Goal: Information Seeking & Learning: Learn about a topic

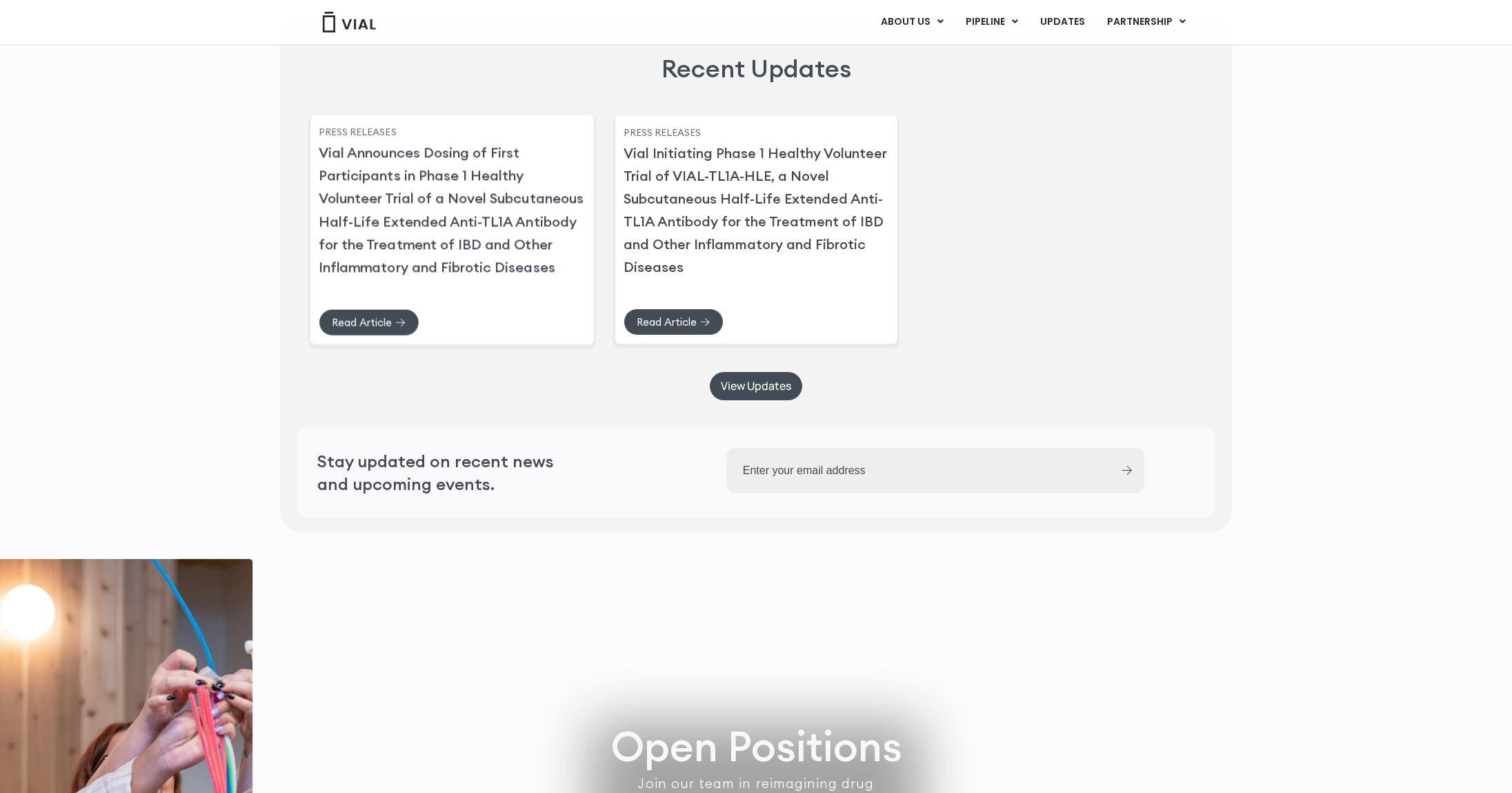
scroll to position [3865, 0]
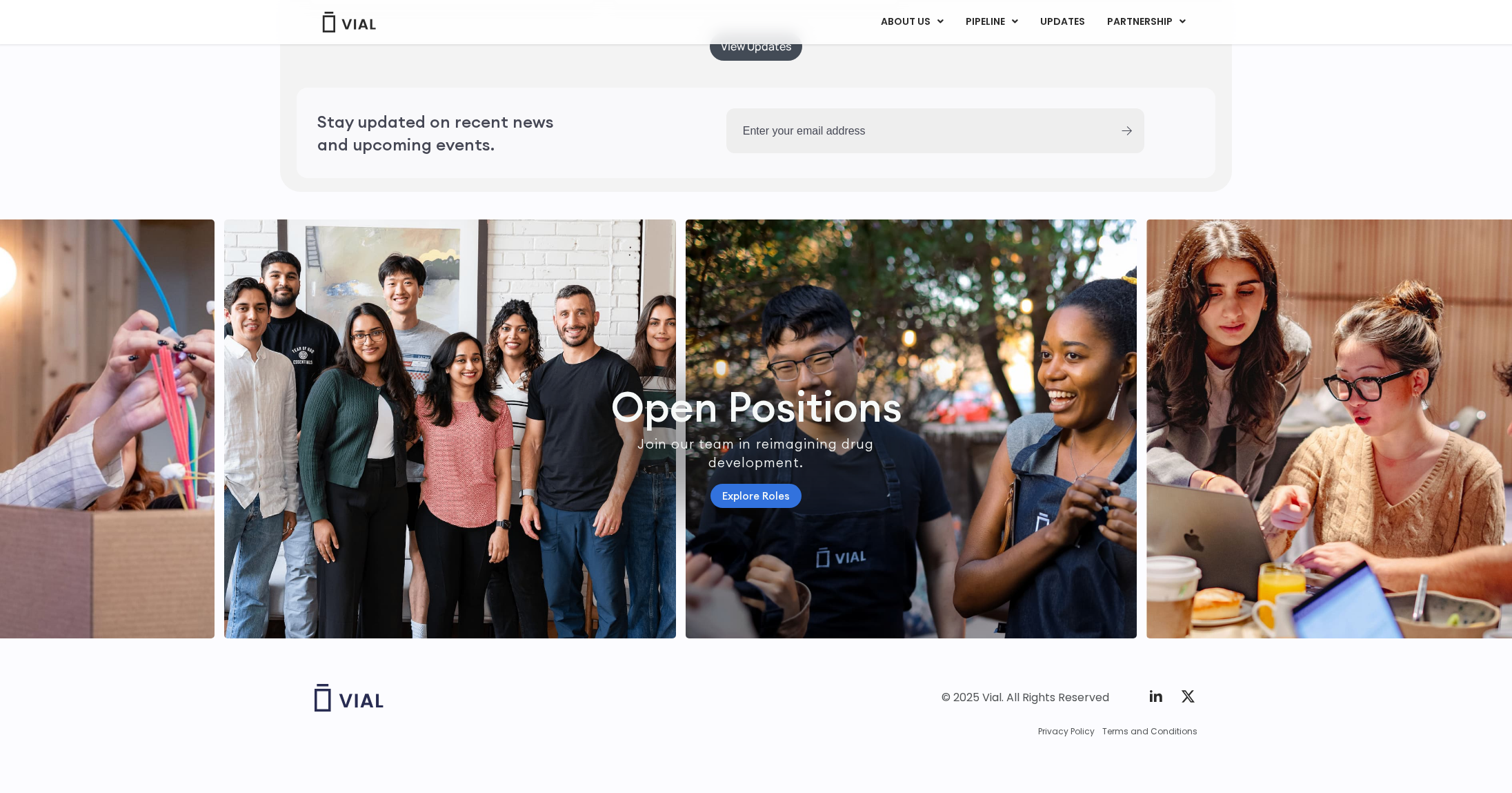
click at [759, 506] on link "Explore Roles" at bounding box center [755, 496] width 91 height 24
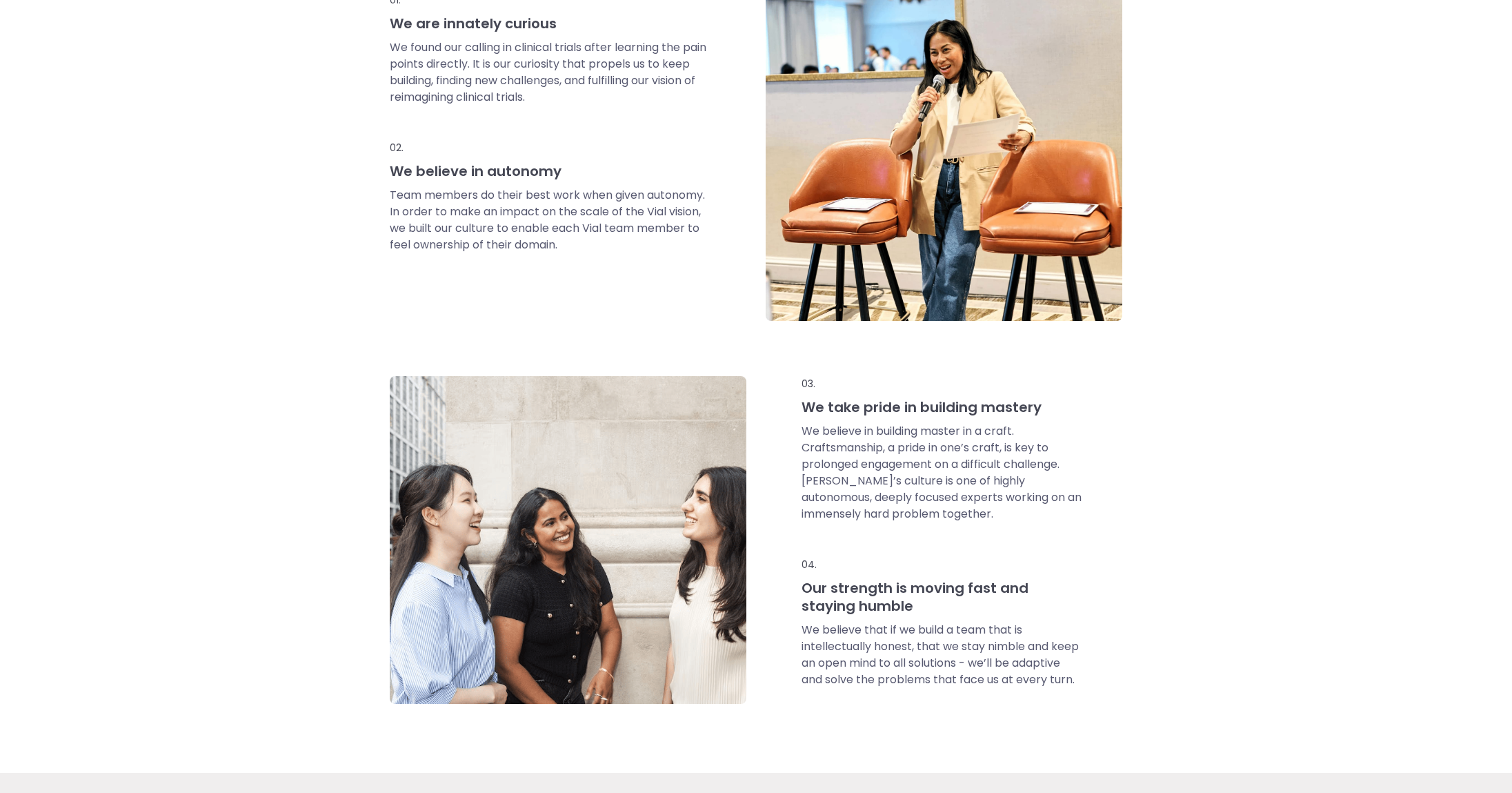
scroll to position [738, 0]
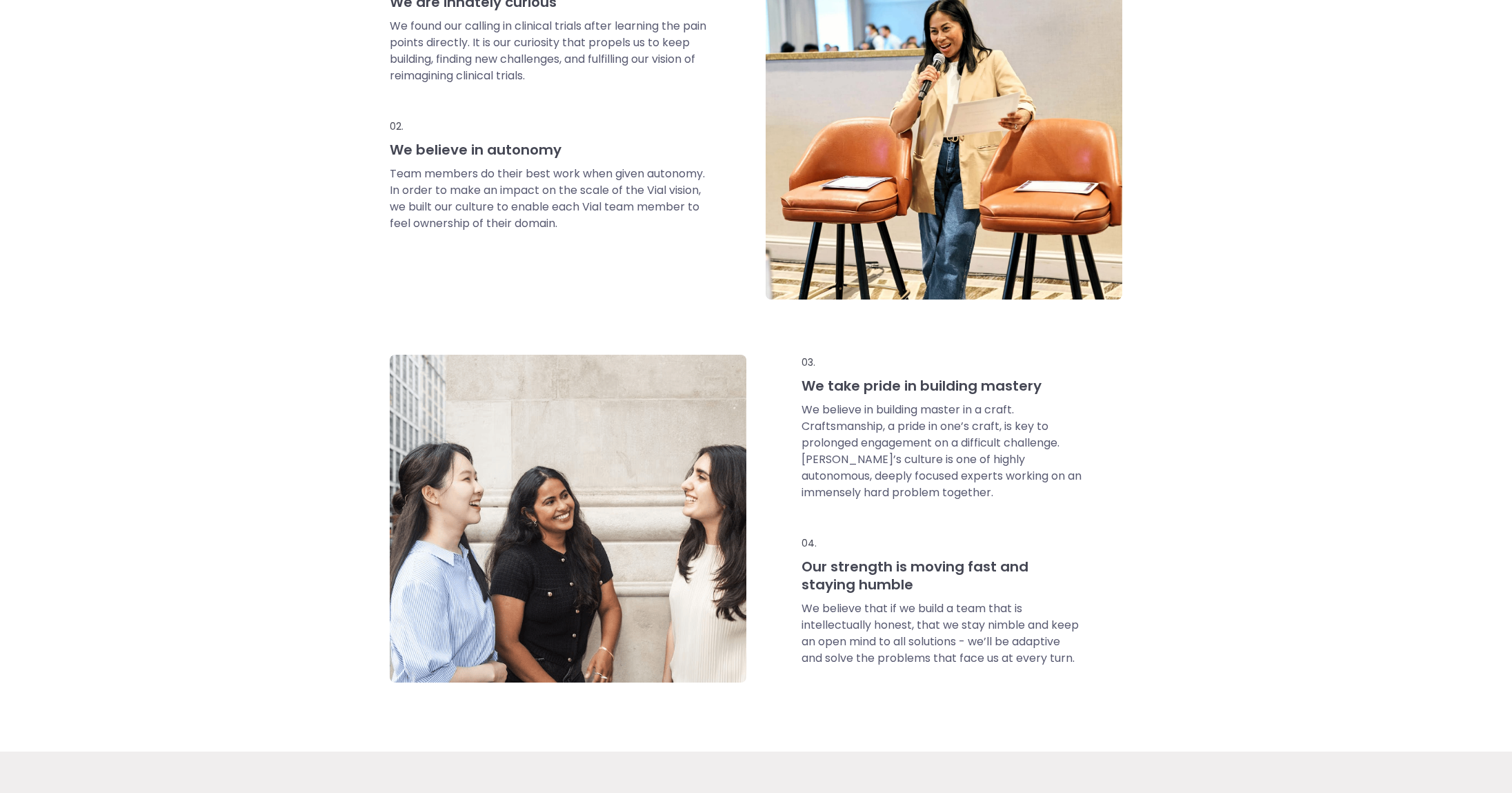
drag, startPoint x: 1145, startPoint y: 383, endPoint x: 1258, endPoint y: 268, distance: 161.2
click at [1258, 268] on div "Why you’ll love working at Vial 01. We are innately curious We found our callin…" at bounding box center [756, 289] width 1512 height 924
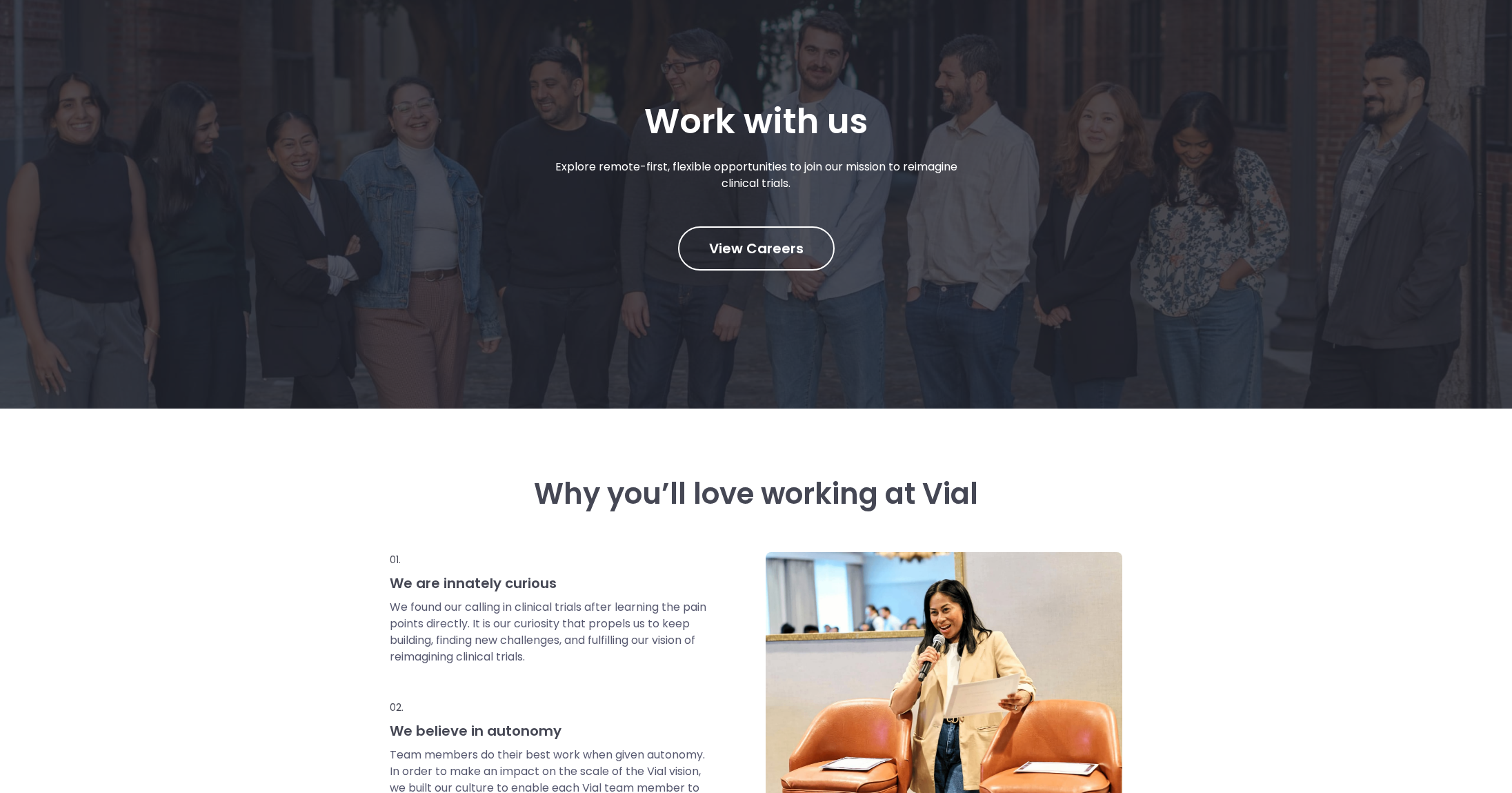
scroll to position [0, 0]
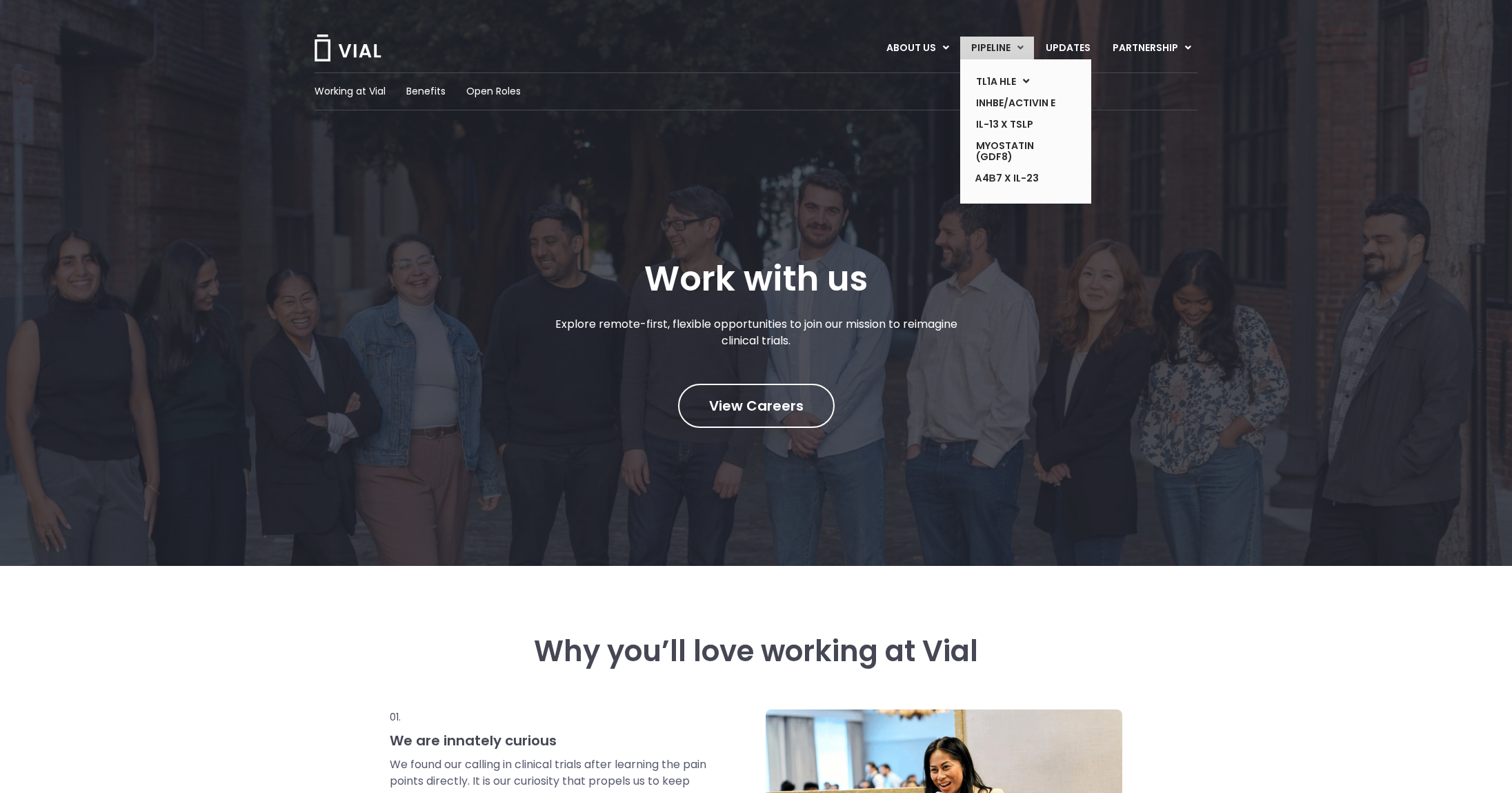
click at [998, 46] on link "PIPELINE" at bounding box center [996, 48] width 74 height 24
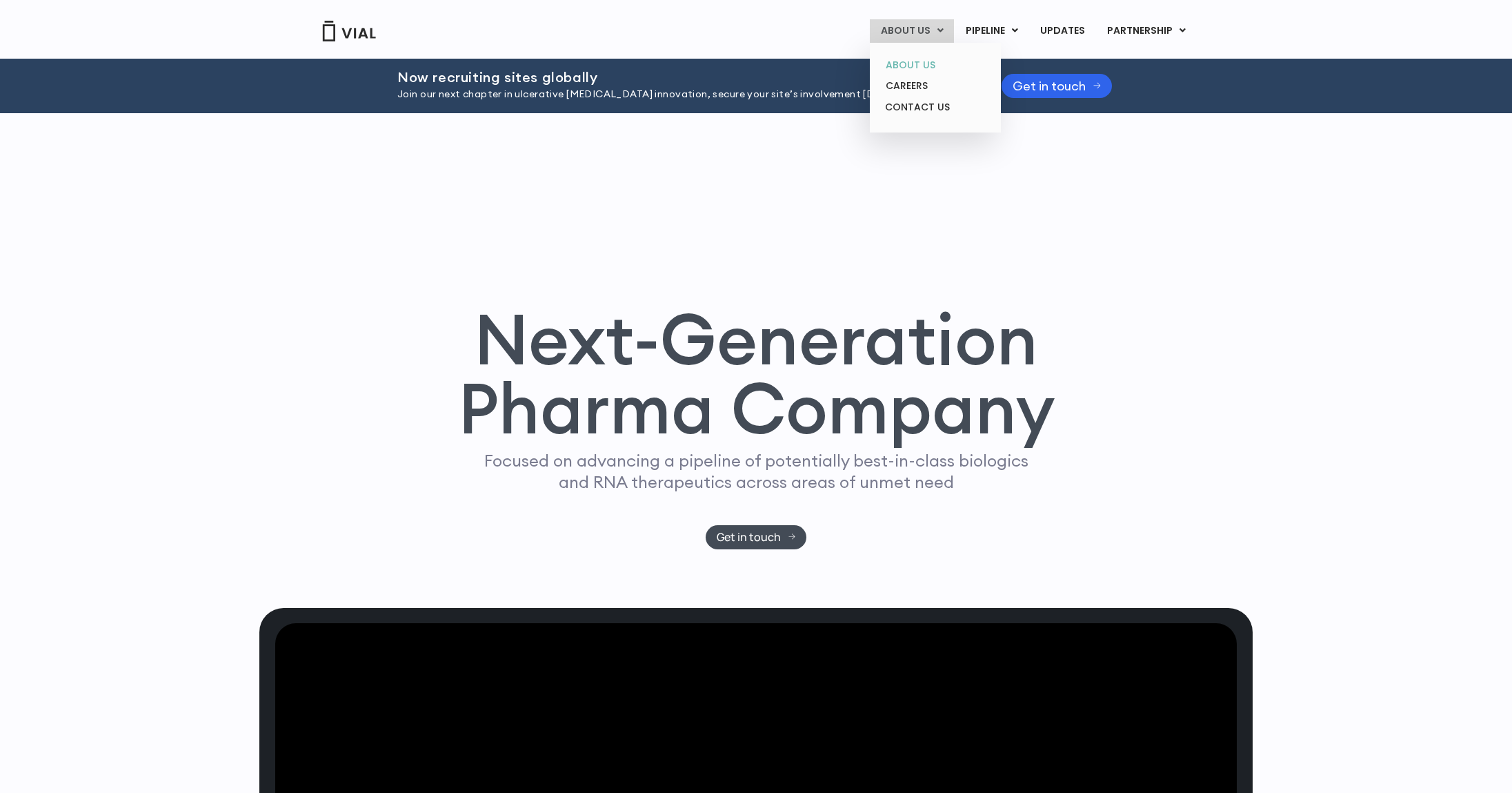
click at [907, 67] on link "ABOUT US" at bounding box center [935, 65] width 121 height 22
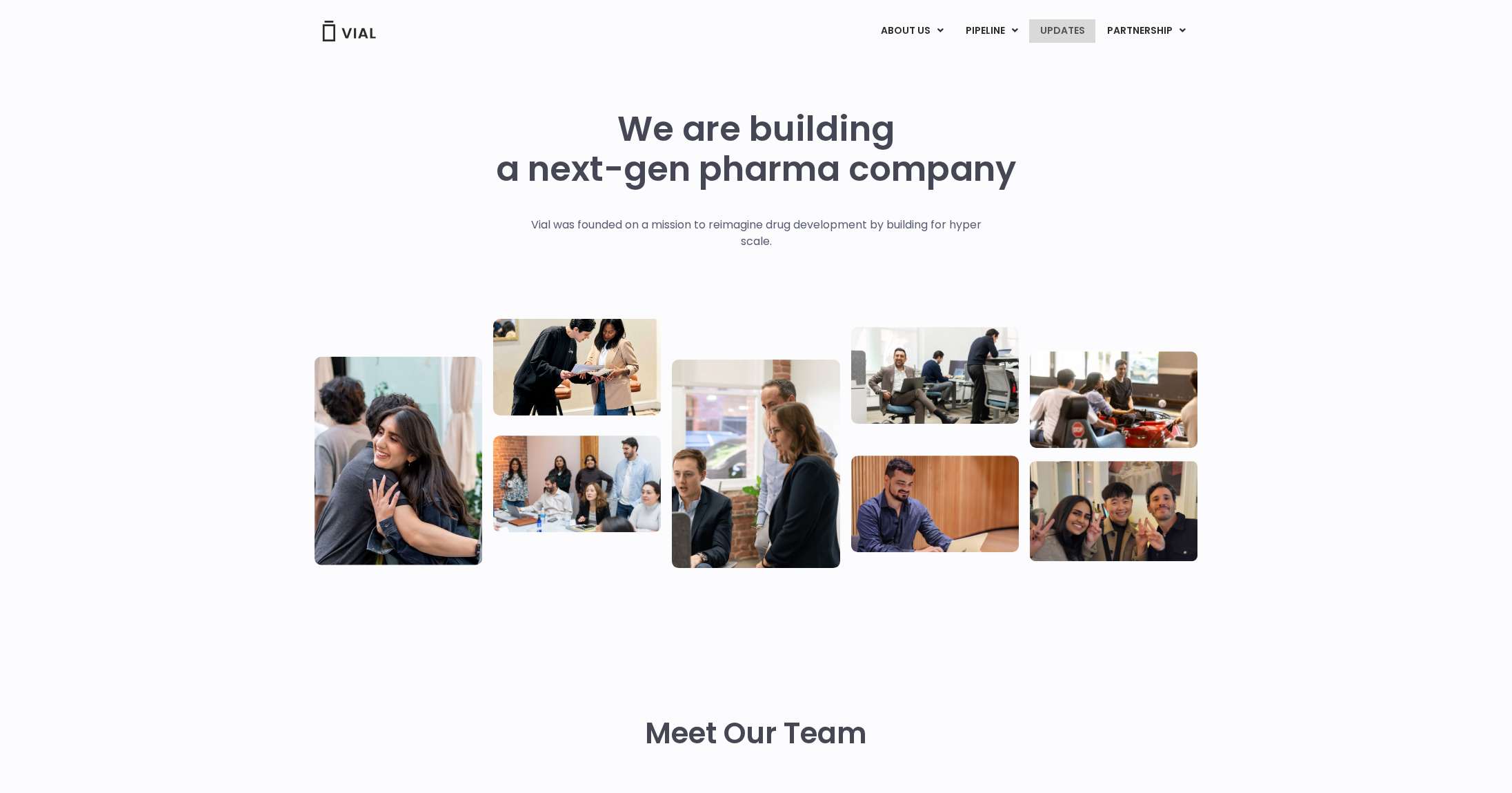
click at [1058, 29] on link "UPDATES" at bounding box center [1062, 31] width 66 height 24
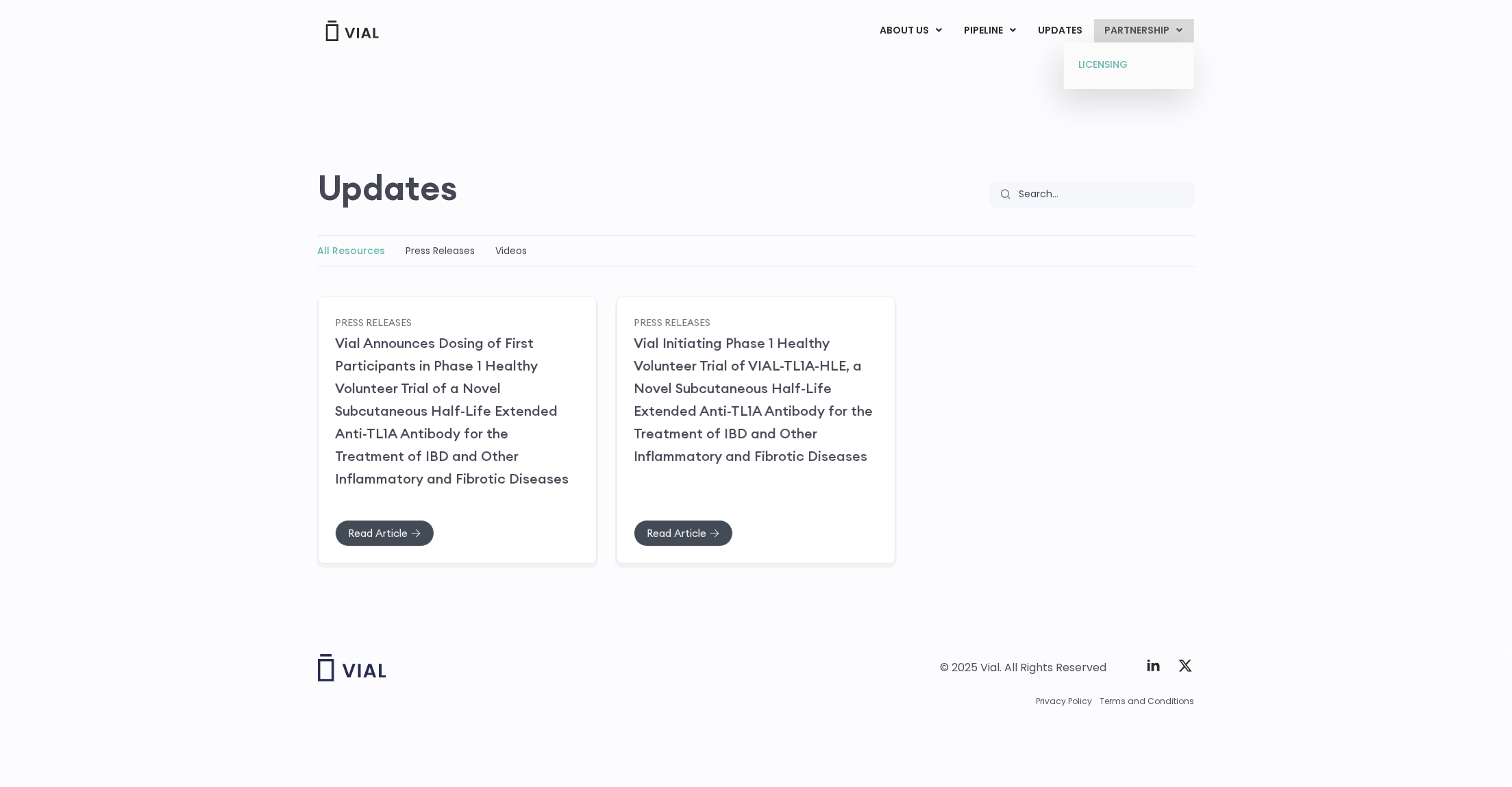
click at [1109, 57] on link "LICENSING" at bounding box center [1129, 65] width 120 height 22
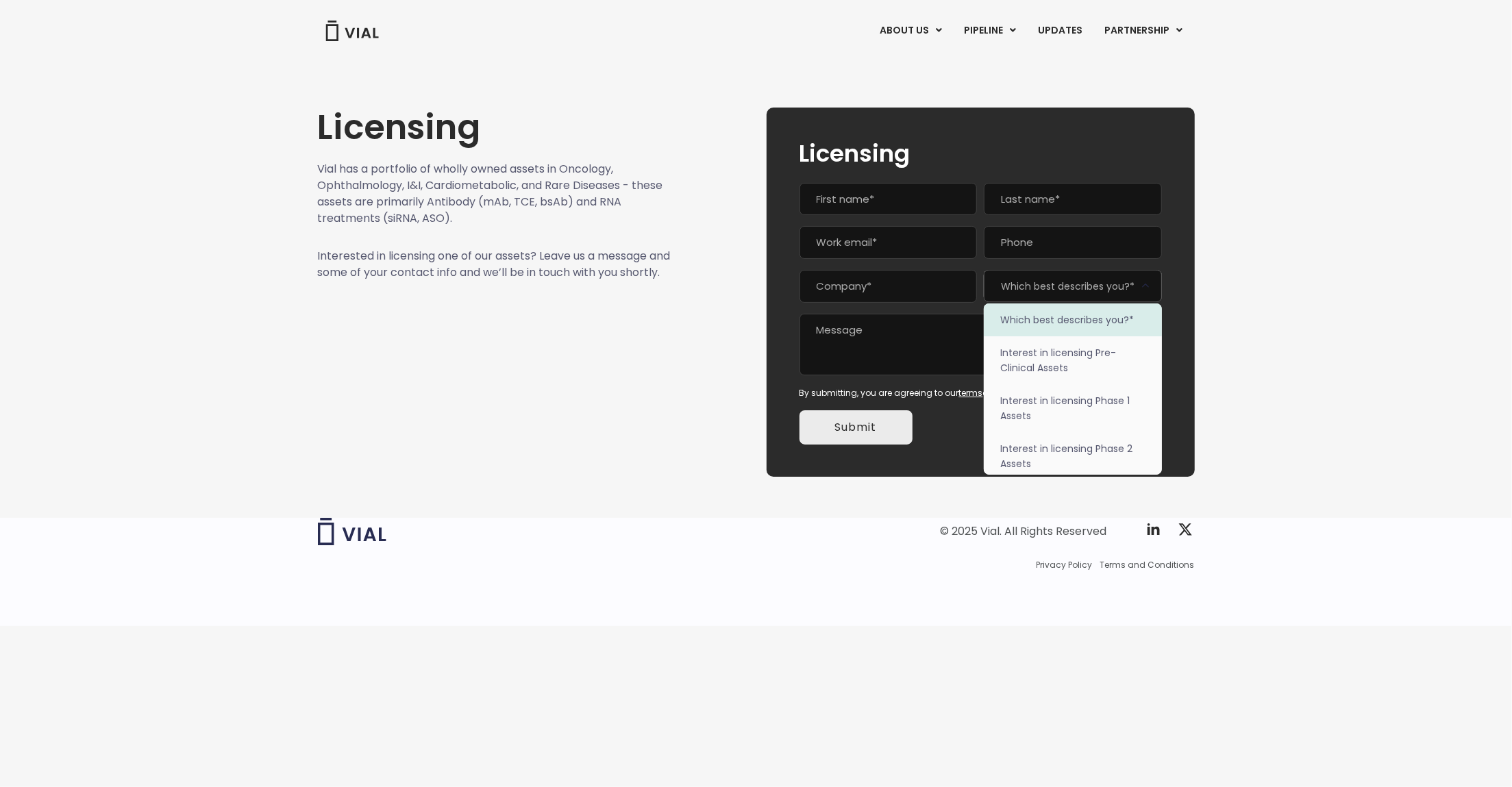
click at [1080, 281] on span "Which best describes you?*" at bounding box center [1072, 286] width 177 height 32
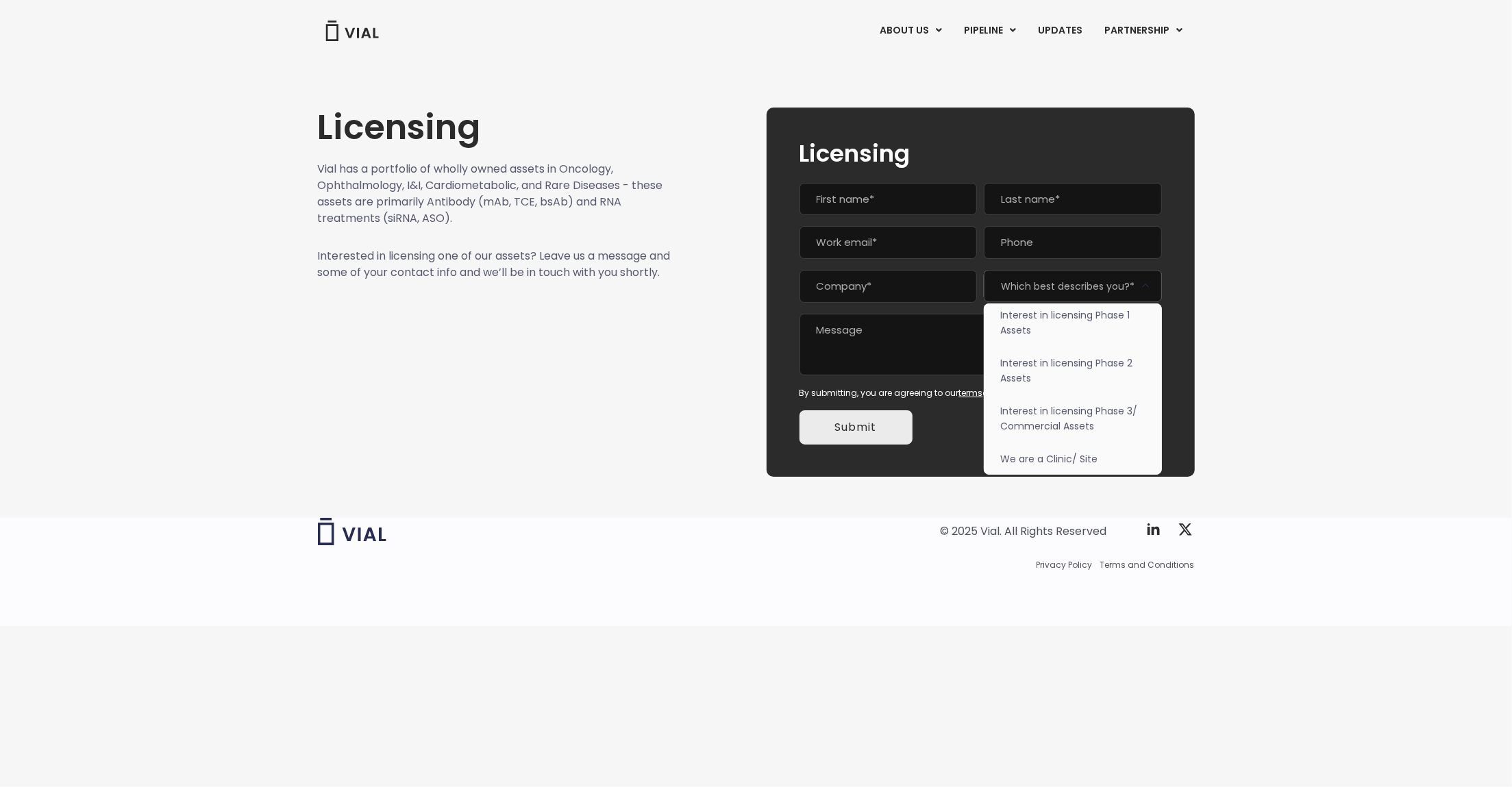
scroll to position [86, 0]
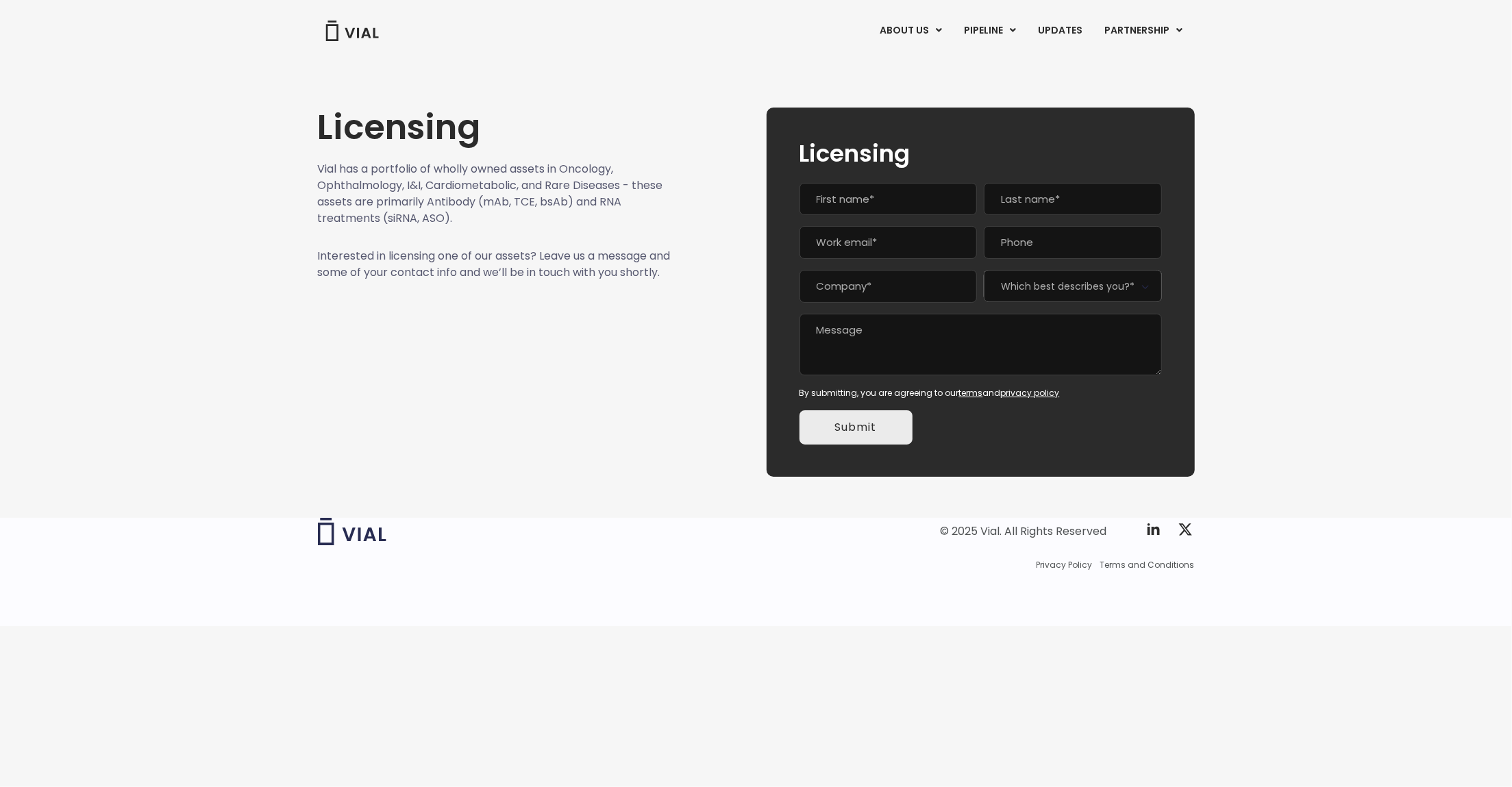
click at [1391, 388] on div "Licensing Vial has a portfolio of wholly owned assets in Oncology, Ophthalmolog…" at bounding box center [756, 276] width 1512 height 435
click at [1159, 522] on icon at bounding box center [1154, 529] width 16 height 16
